Goal: Task Accomplishment & Management: Use online tool/utility

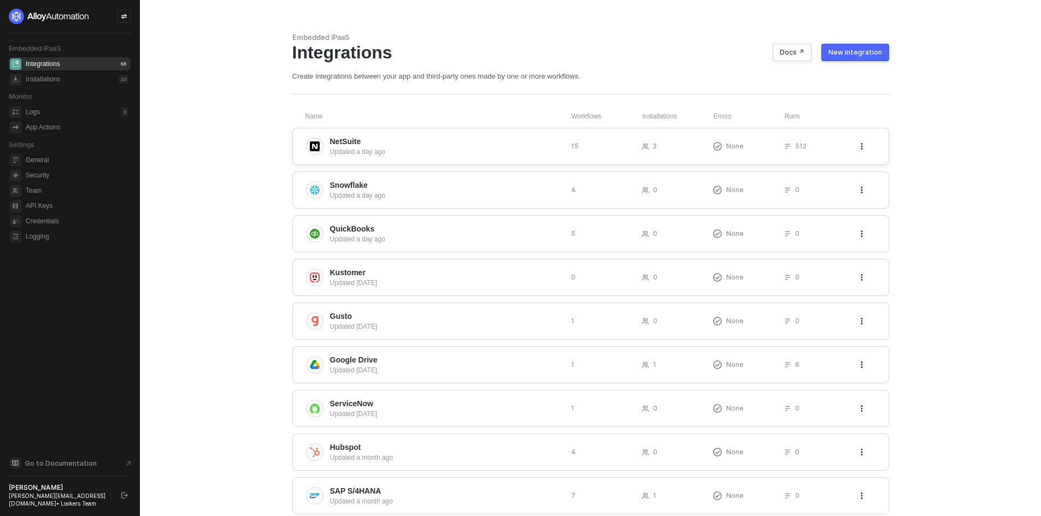
click at [436, 152] on div "Updated a day ago" at bounding box center [446, 152] width 232 height 10
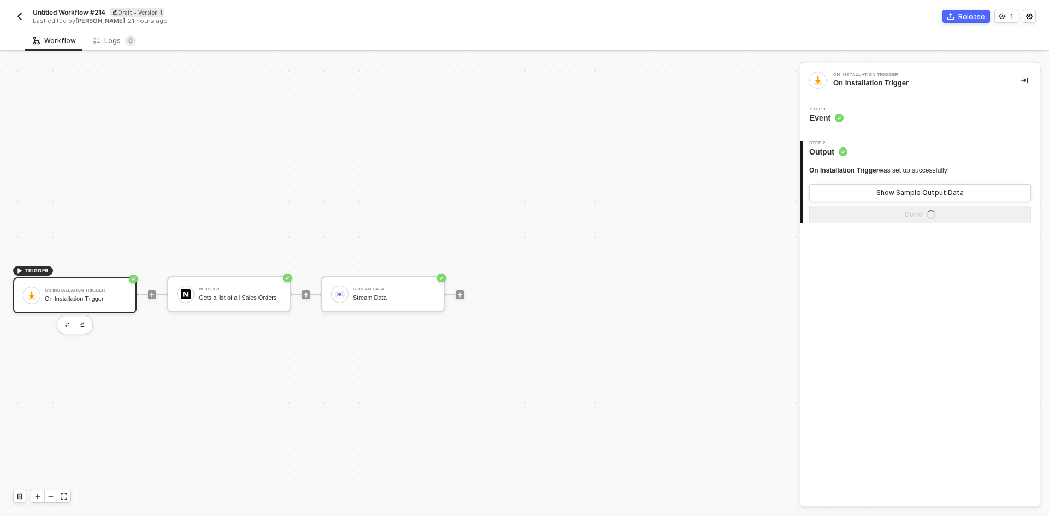
scroll to position [20, 0]
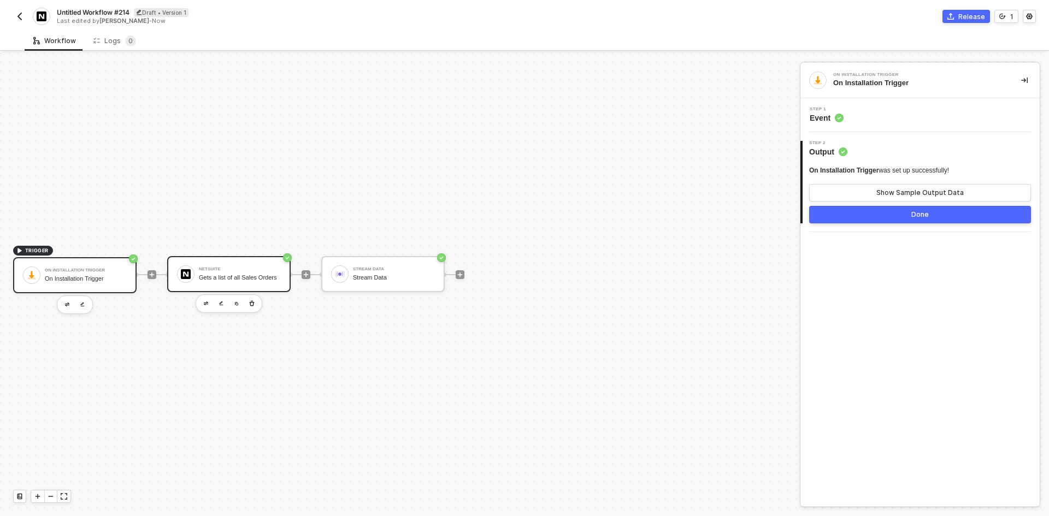
click at [255, 271] on div "NetSuite Gets a list of all Sales Orders" at bounding box center [240, 274] width 82 height 21
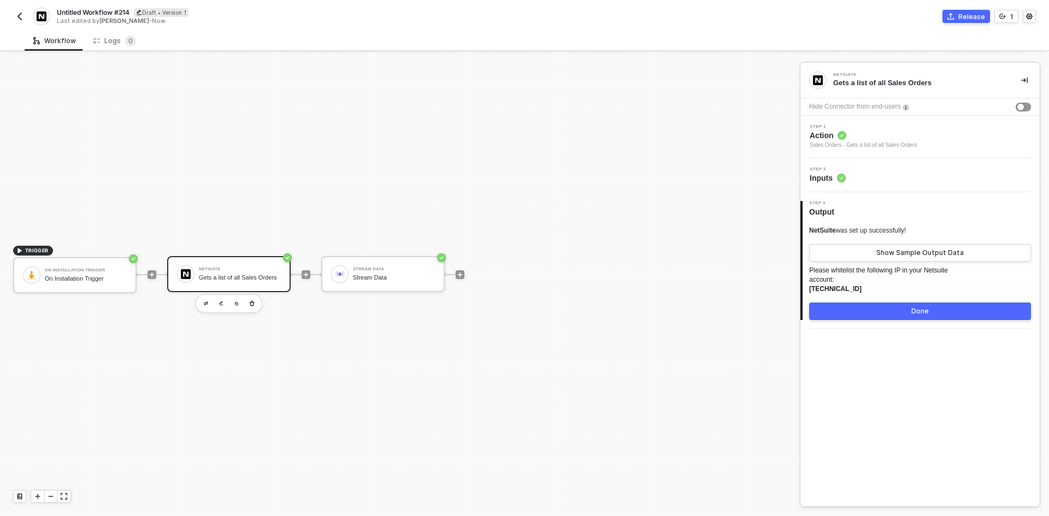
click at [878, 132] on span "Action" at bounding box center [864, 135] width 108 height 11
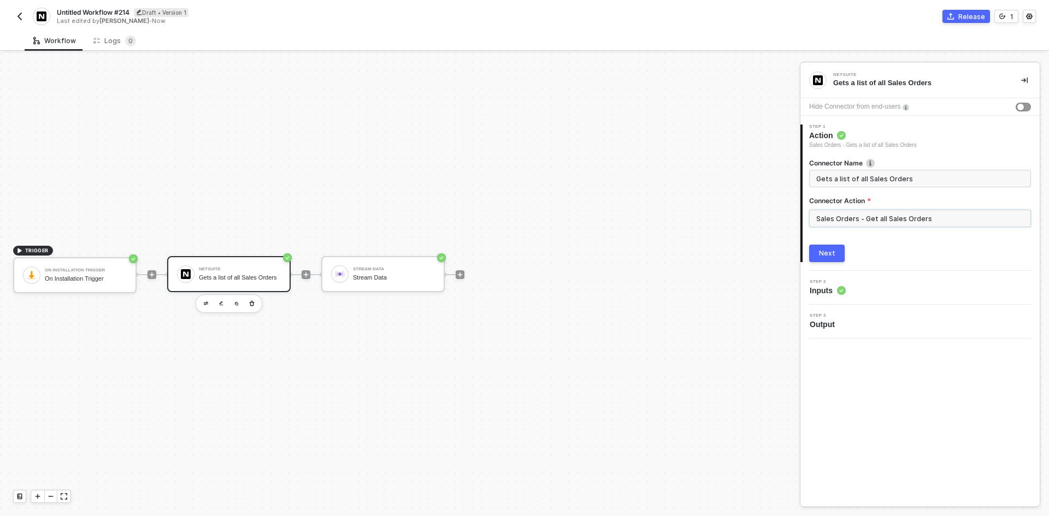
click at [889, 215] on input "Sales Orders - Get all Sales Orders" at bounding box center [920, 218] width 222 height 17
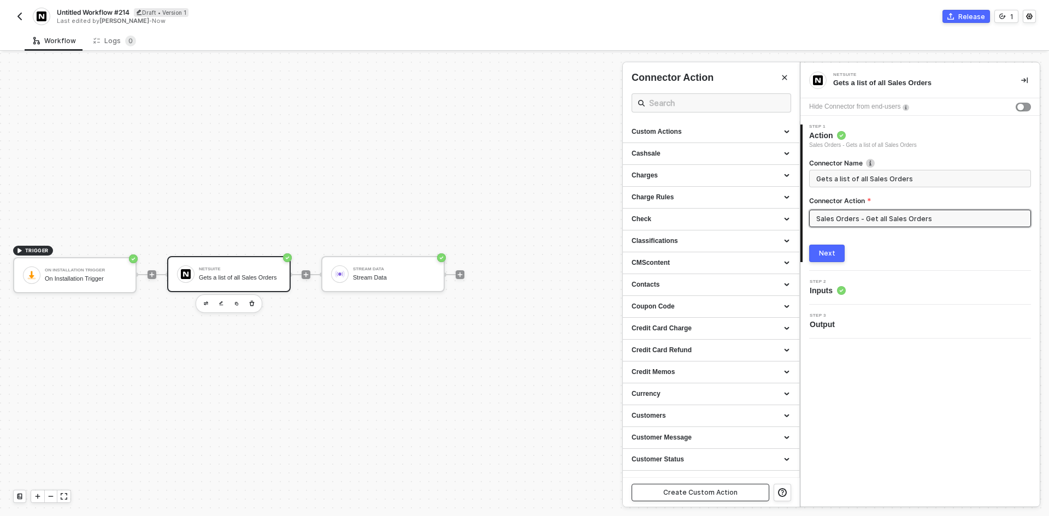
click at [680, 487] on button "Create Custom Action" at bounding box center [701, 492] width 138 height 17
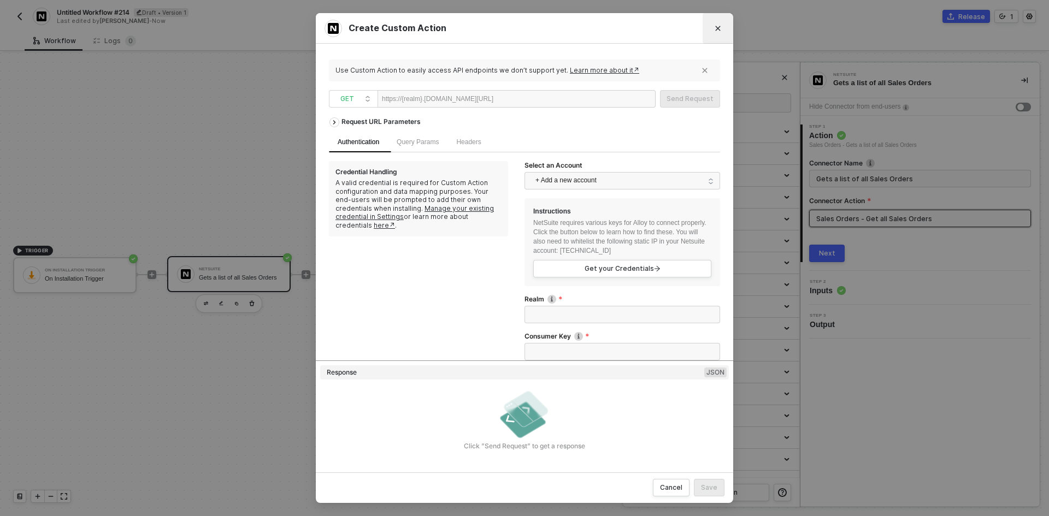
click at [721, 27] on icon "Close" at bounding box center [718, 28] width 7 height 7
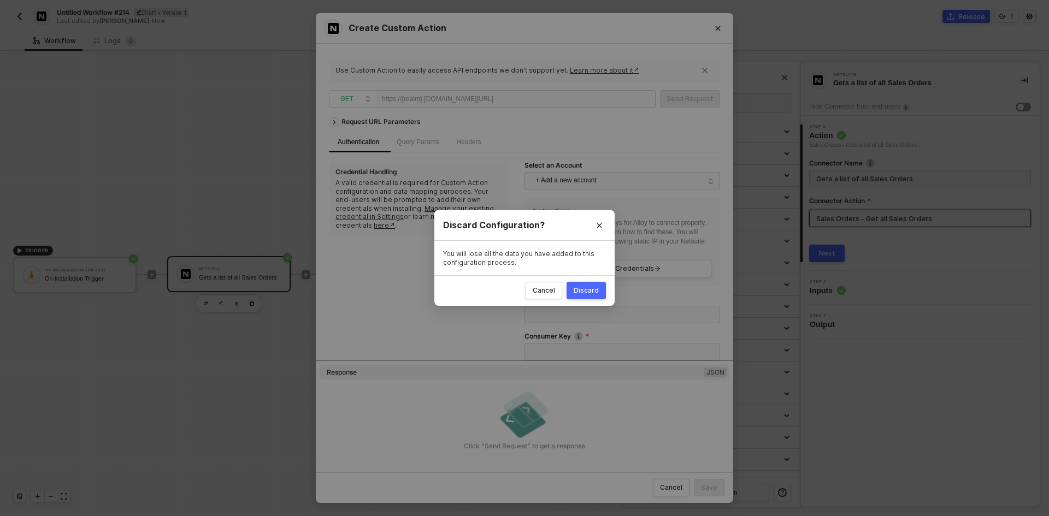
click at [597, 293] on div "Discard" at bounding box center [586, 290] width 25 height 9
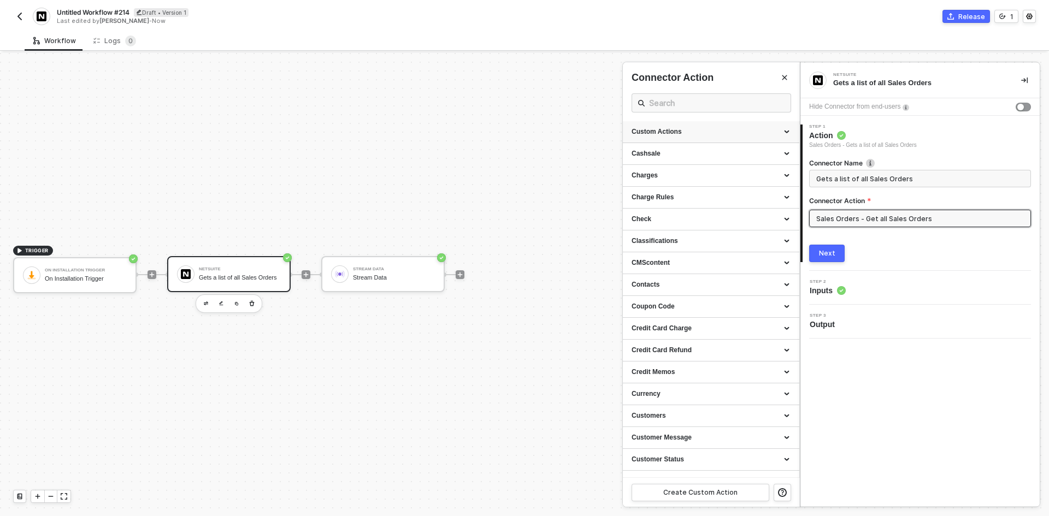
click at [726, 133] on div "Custom Actions" at bounding box center [711, 131] width 159 height 9
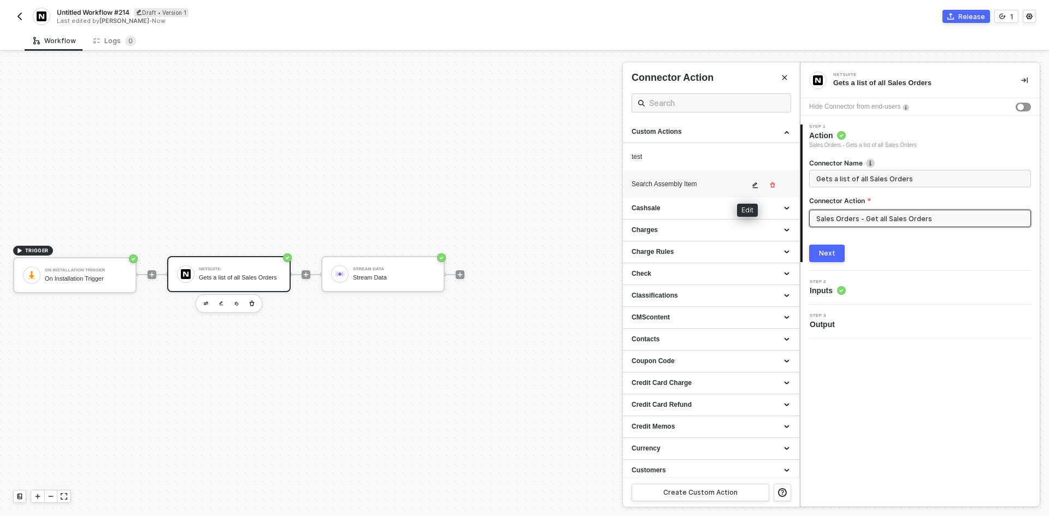
click at [749, 183] on button "button" at bounding box center [755, 185] width 13 height 13
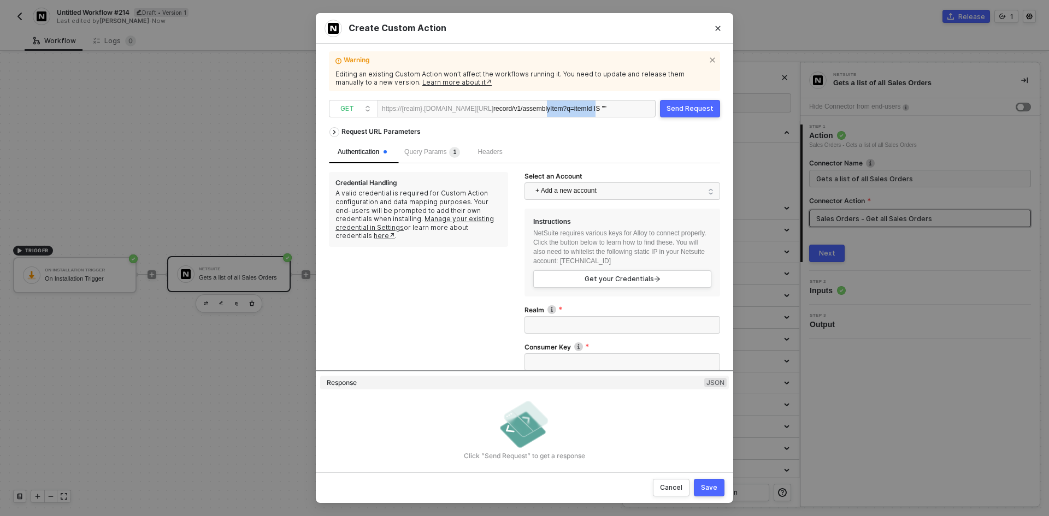
scroll to position [0, 4]
drag, startPoint x: 596, startPoint y: 107, endPoint x: 675, endPoint y: 101, distance: 80.1
click at [675, 101] on div "GET https://{realm}.[DOMAIN_NAME][URL] record/v1/assemblyItem ?q=itemId IS "" S…" at bounding box center [524, 108] width 391 height 17
click at [717, 28] on icon "Close" at bounding box center [718, 28] width 7 height 7
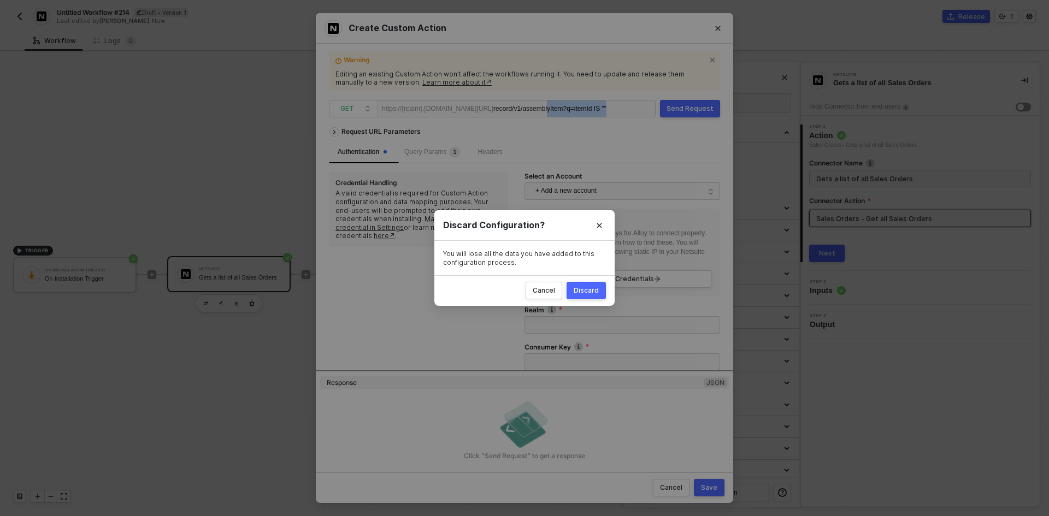
click at [589, 293] on div "Discard" at bounding box center [586, 290] width 25 height 9
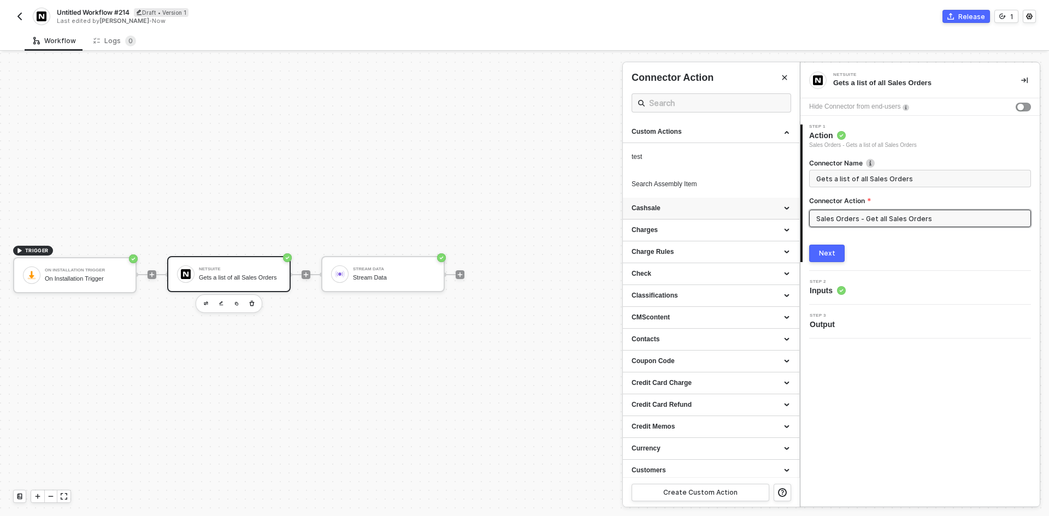
click at [704, 213] on div "Cashsale" at bounding box center [711, 208] width 159 height 9
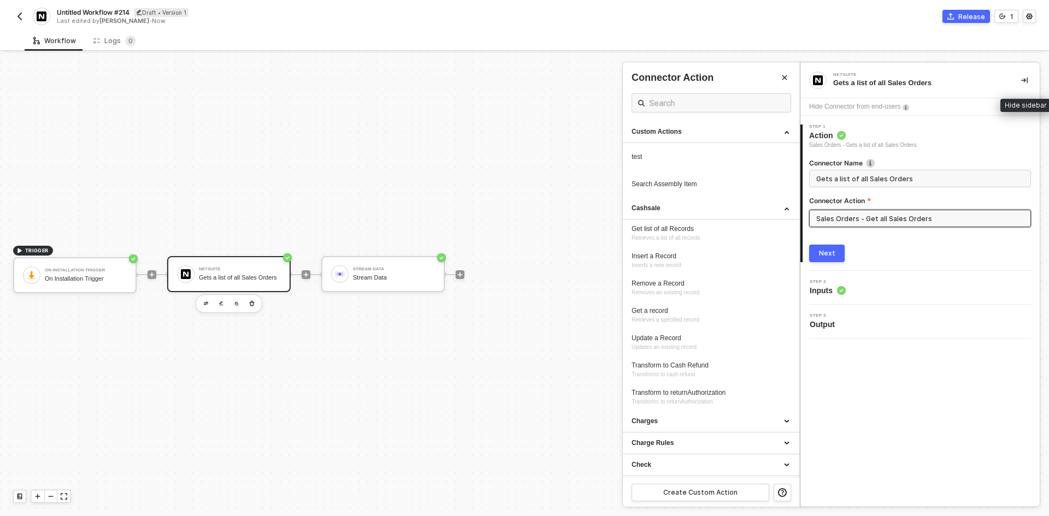
click at [1030, 74] on button "button" at bounding box center [1024, 80] width 13 height 13
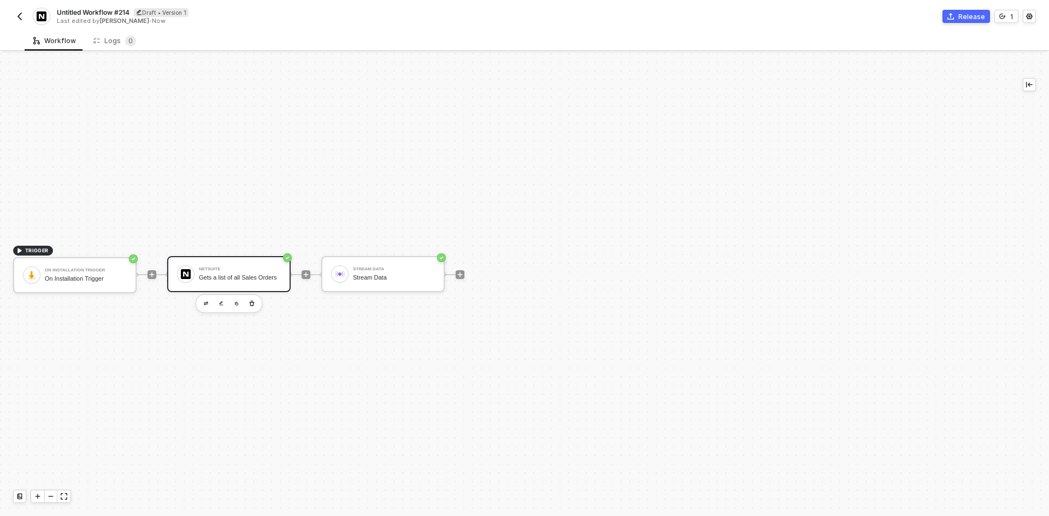
click at [973, 20] on div "Release" at bounding box center [972, 16] width 27 height 9
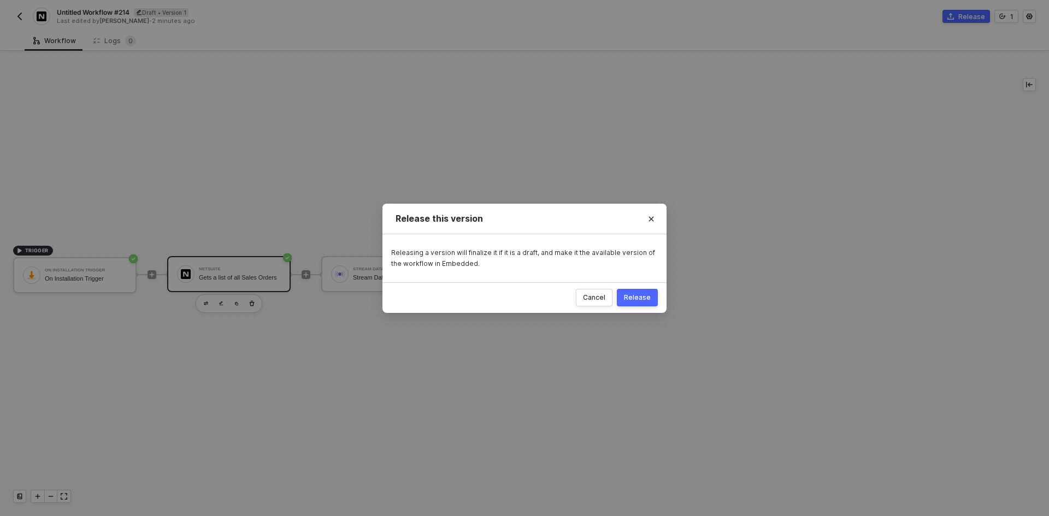
click at [643, 291] on div "Cancel Release" at bounding box center [525, 298] width 284 height 31
click at [643, 292] on button "Release" at bounding box center [637, 297] width 41 height 17
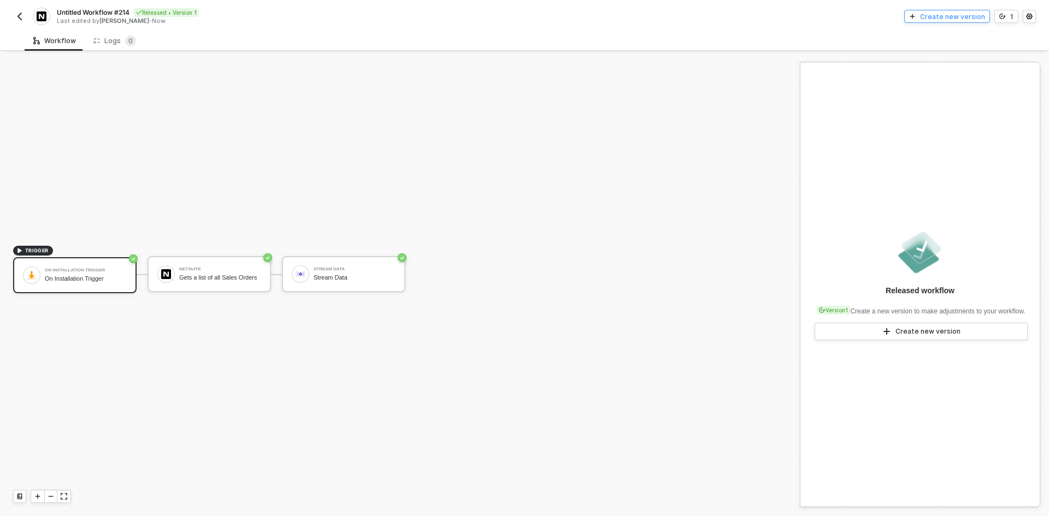
click at [942, 15] on div "Create new version" at bounding box center [952, 16] width 65 height 9
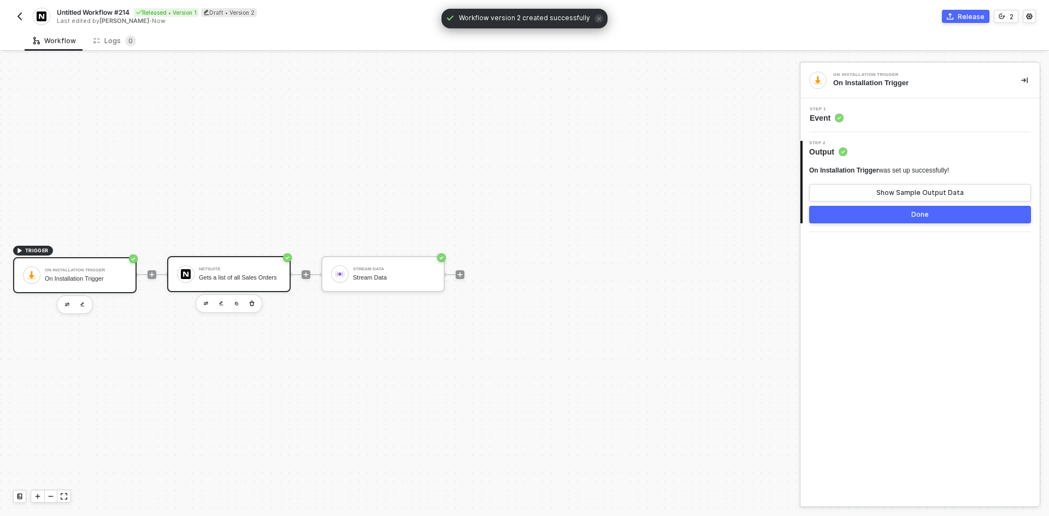
click at [250, 274] on div "Gets a list of all Sales Orders" at bounding box center [240, 277] width 82 height 7
